Goal: Information Seeking & Learning: Compare options

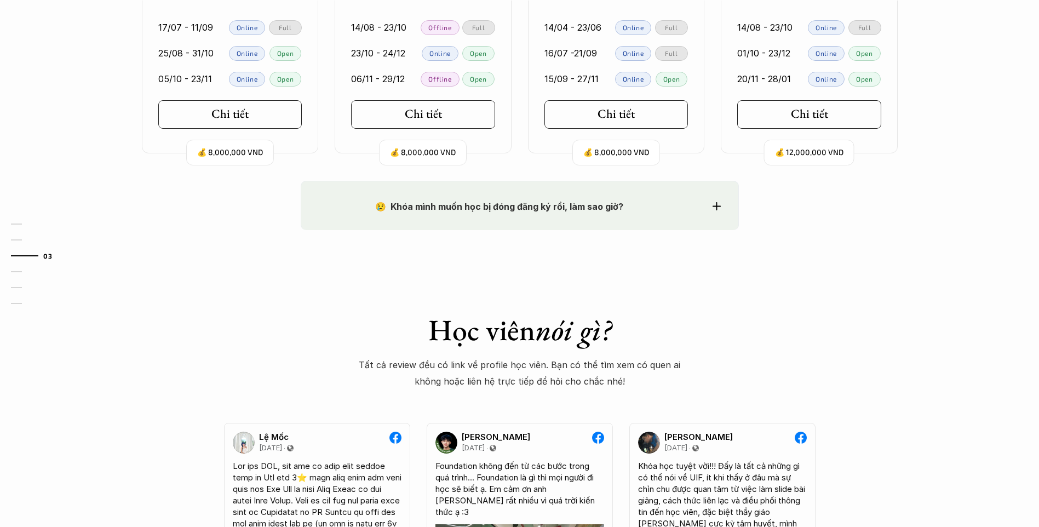
scroll to position [1260, 0]
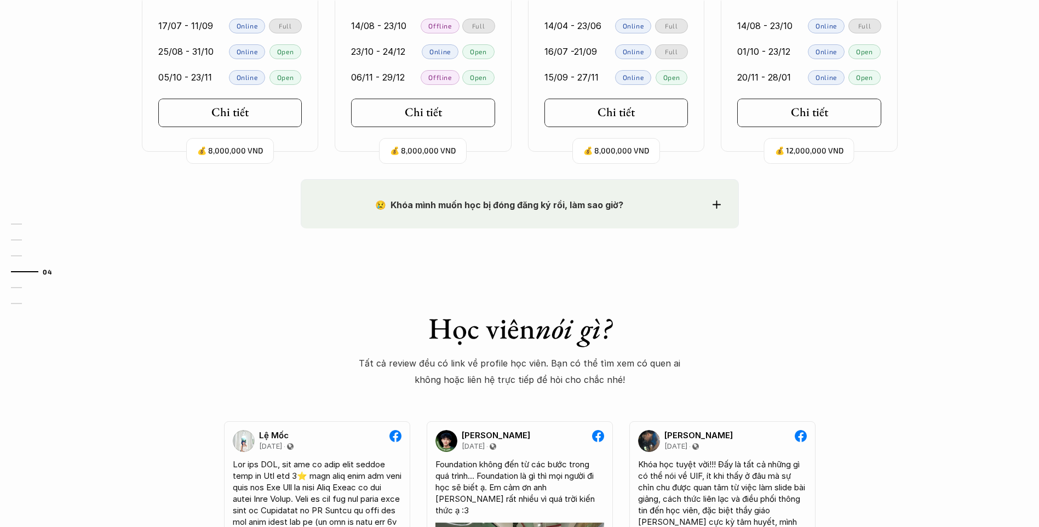
click at [716, 207] on icon at bounding box center [717, 204] width 8 height 8
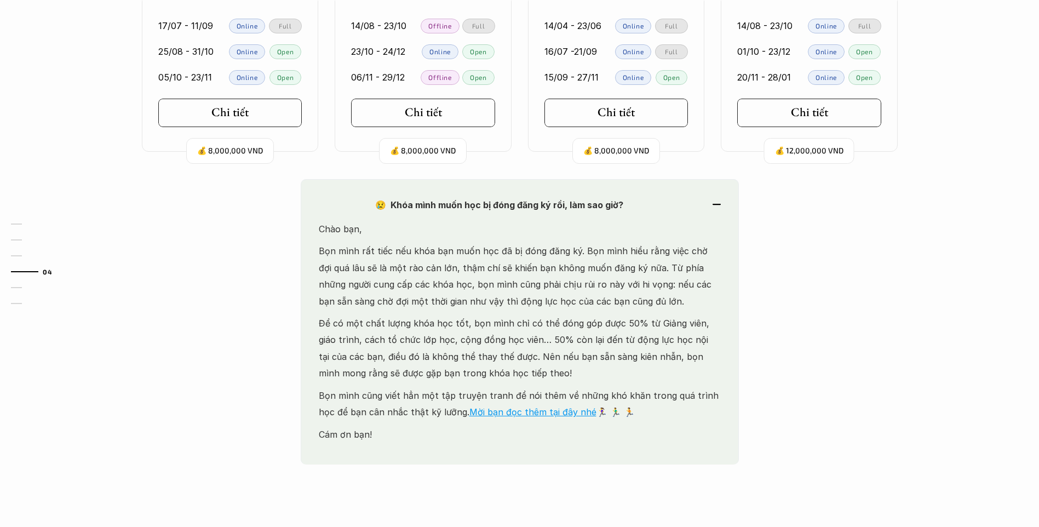
click at [716, 207] on div "😢 Khóa mình muốn học bị đóng đăng ký rồi, làm sao giờ?" at bounding box center [520, 205] width 402 height 16
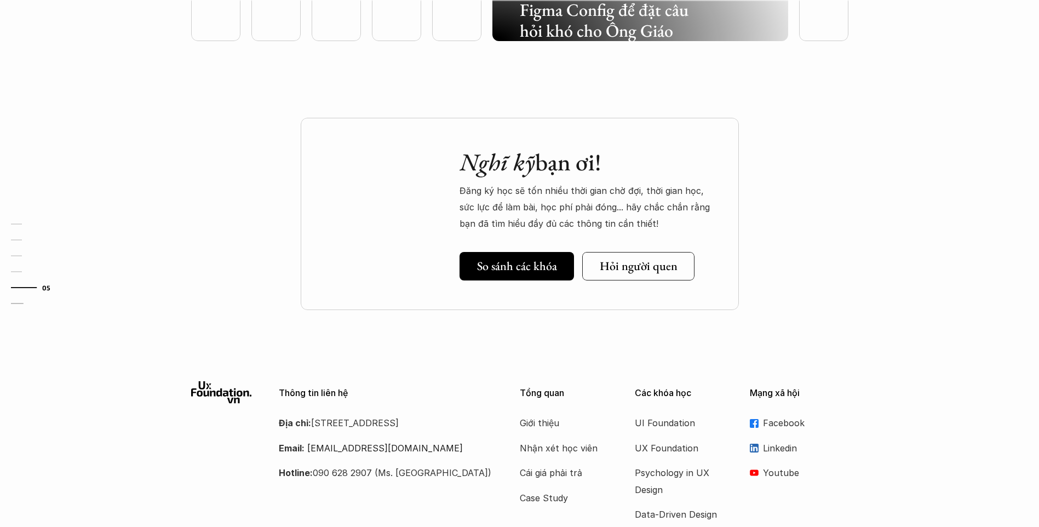
scroll to position [3232, 0]
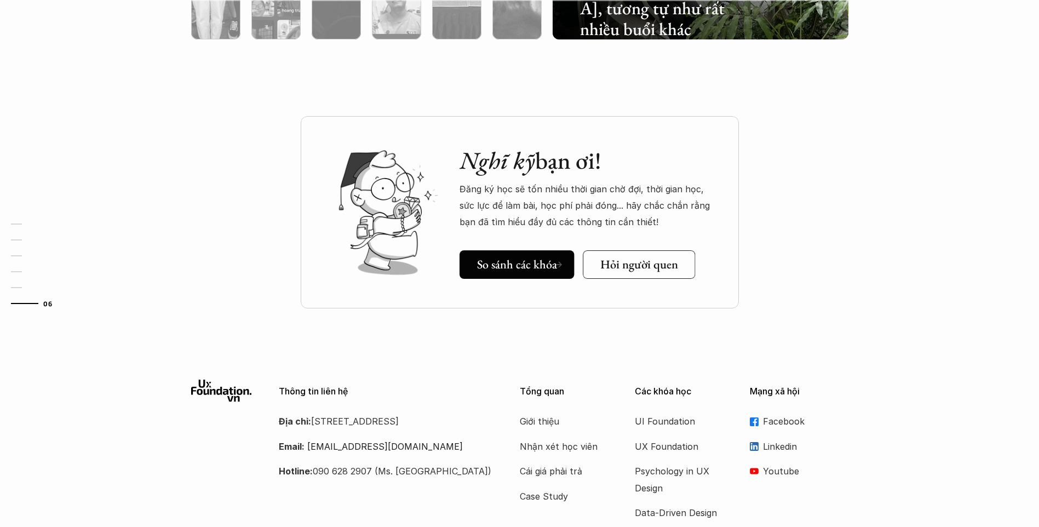
click at [564, 280] on div "Nghĩ kỹ bạn ơi! Đăng ký học sẽ tốn nhiều thời gian chờ đợi, thời gian học, sức …" at bounding box center [520, 212] width 438 height 192
click at [543, 261] on h5 "So sánh các khóa" at bounding box center [517, 264] width 80 height 14
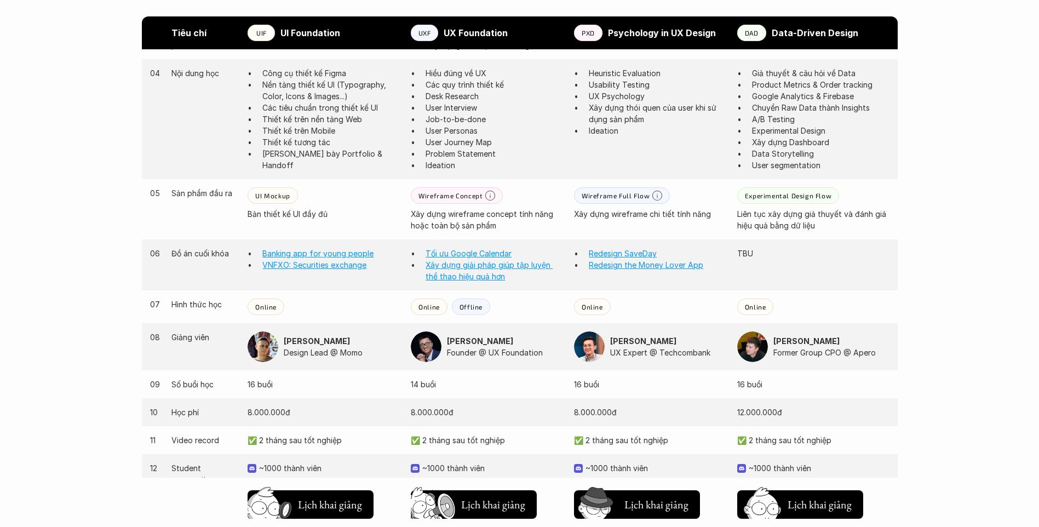
scroll to position [910, 0]
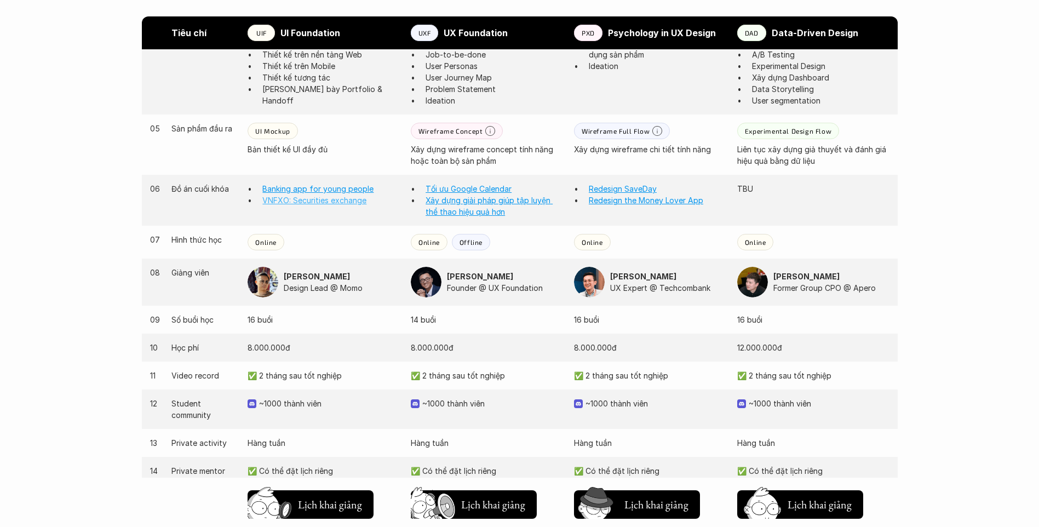
click at [336, 196] on link "VNFXO: Securities exchange" at bounding box center [314, 200] width 104 height 9
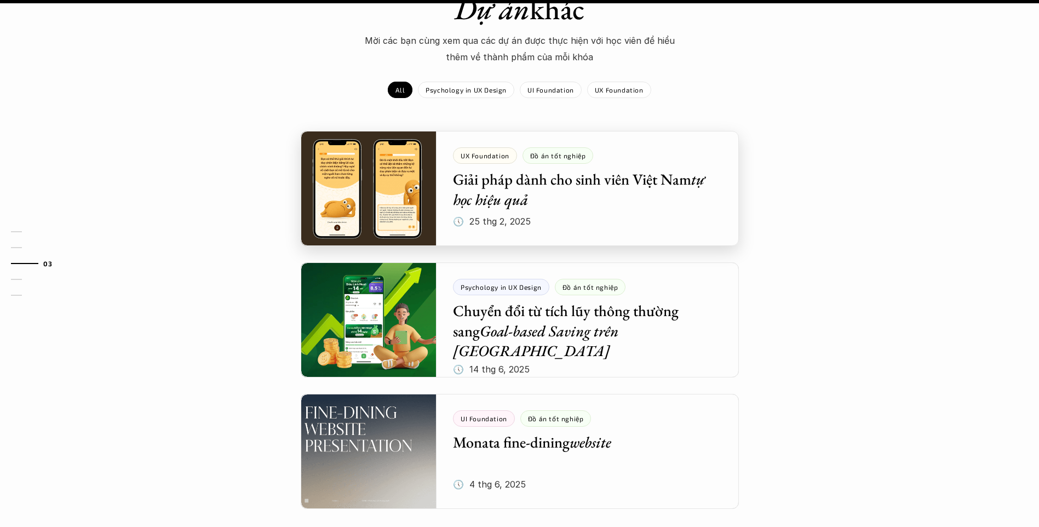
scroll to position [1096, 0]
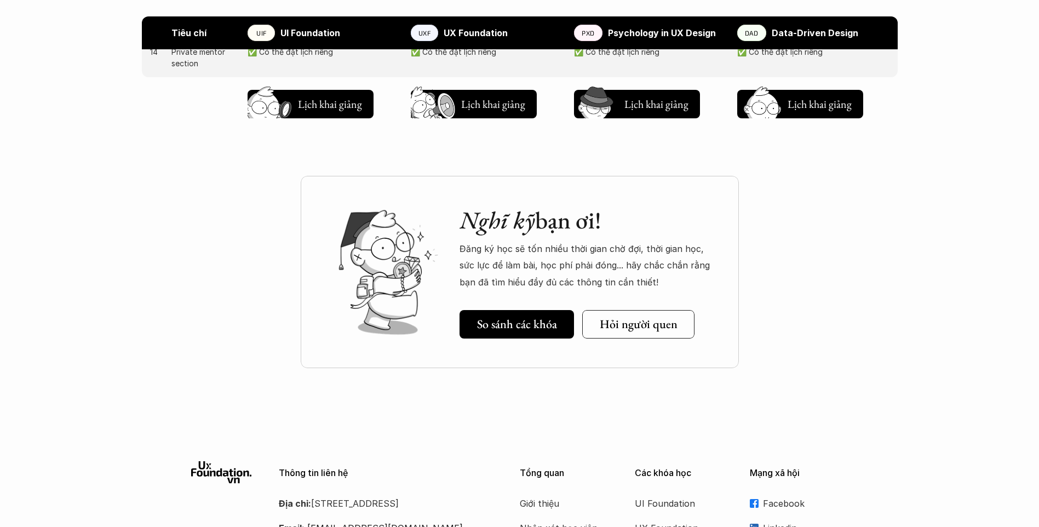
scroll to position [1349, 0]
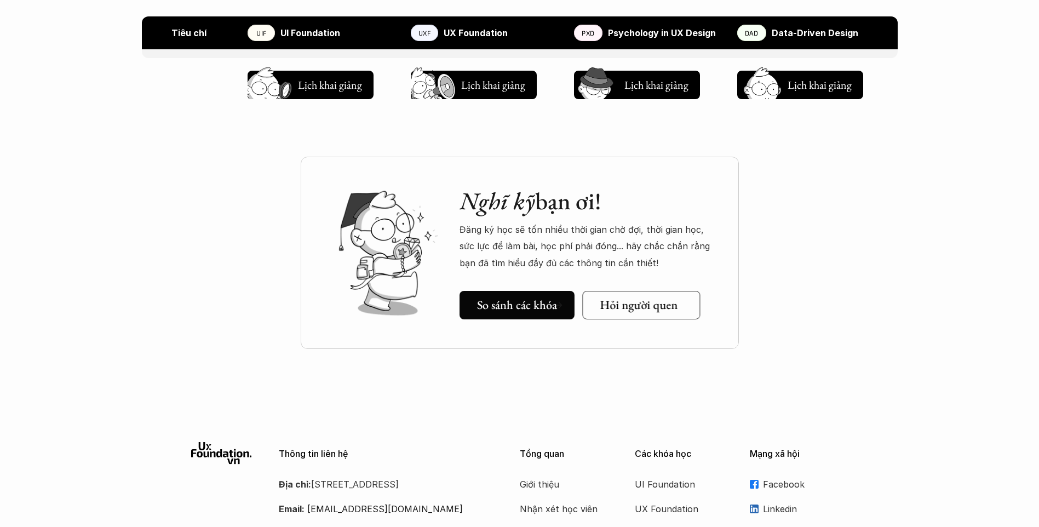
click at [623, 306] on h5 "Hỏi người quen" at bounding box center [639, 305] width 78 height 14
